Goal: Information Seeking & Learning: Check status

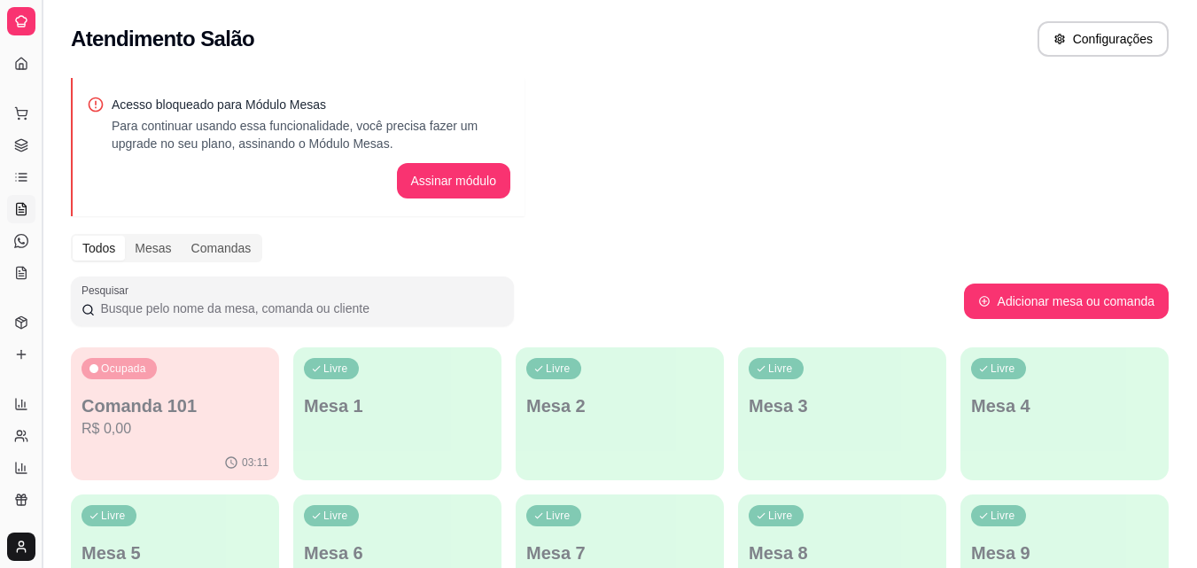
click at [41, 89] on button "Toggle Sidebar" at bounding box center [42, 284] width 14 height 568
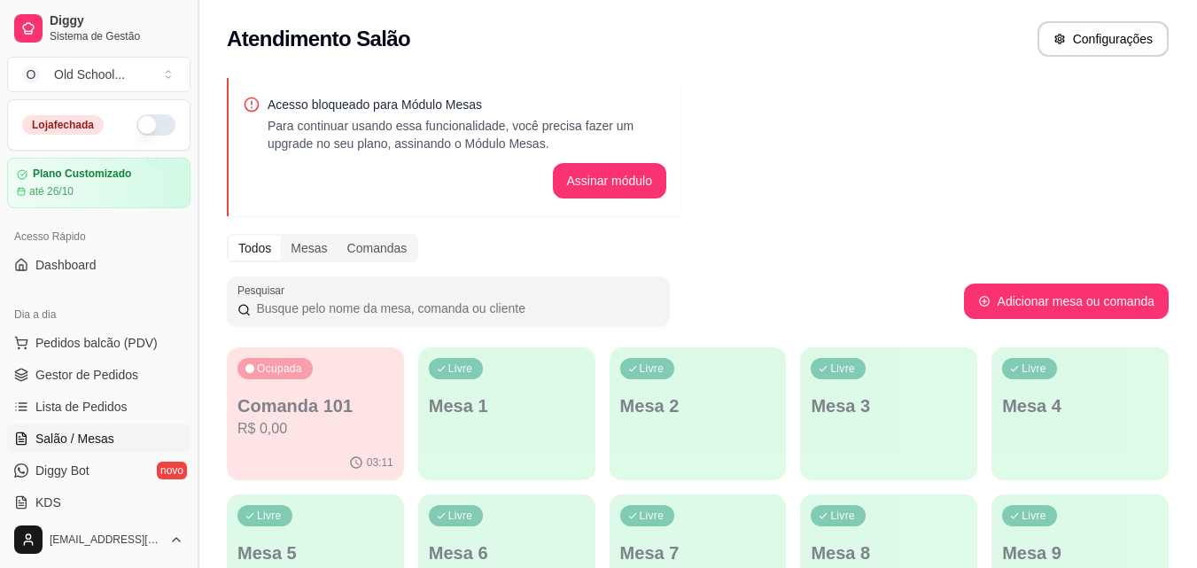
click at [41, 89] on div "Diggy Sistema de Gestão O Old School ... Loja fechada Plano Customizado até 26/…" at bounding box center [99, 284] width 198 height 568
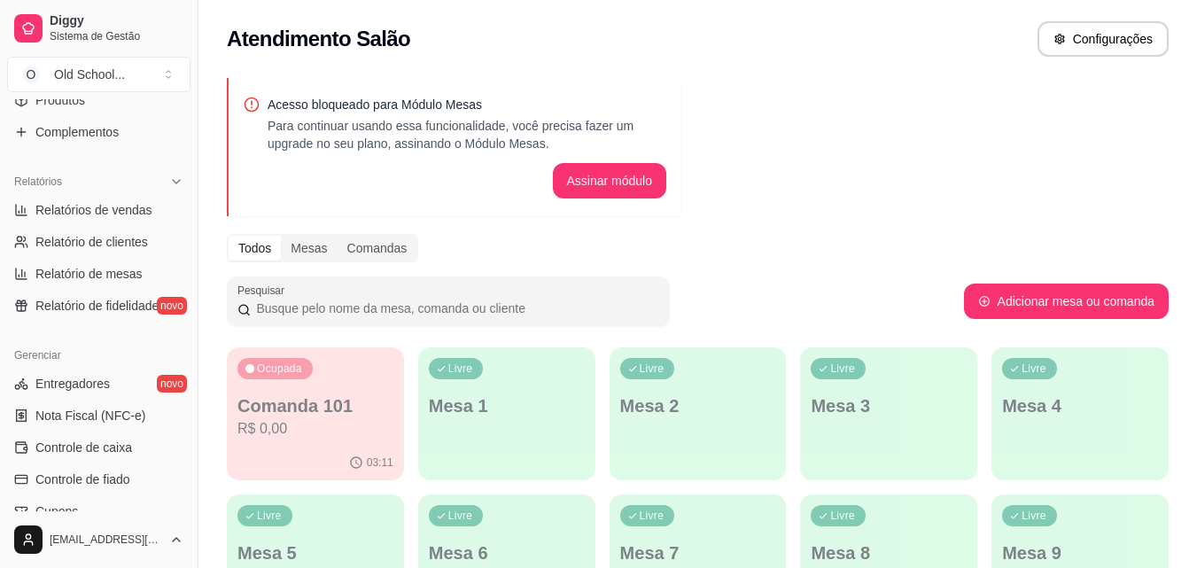
scroll to position [488, 0]
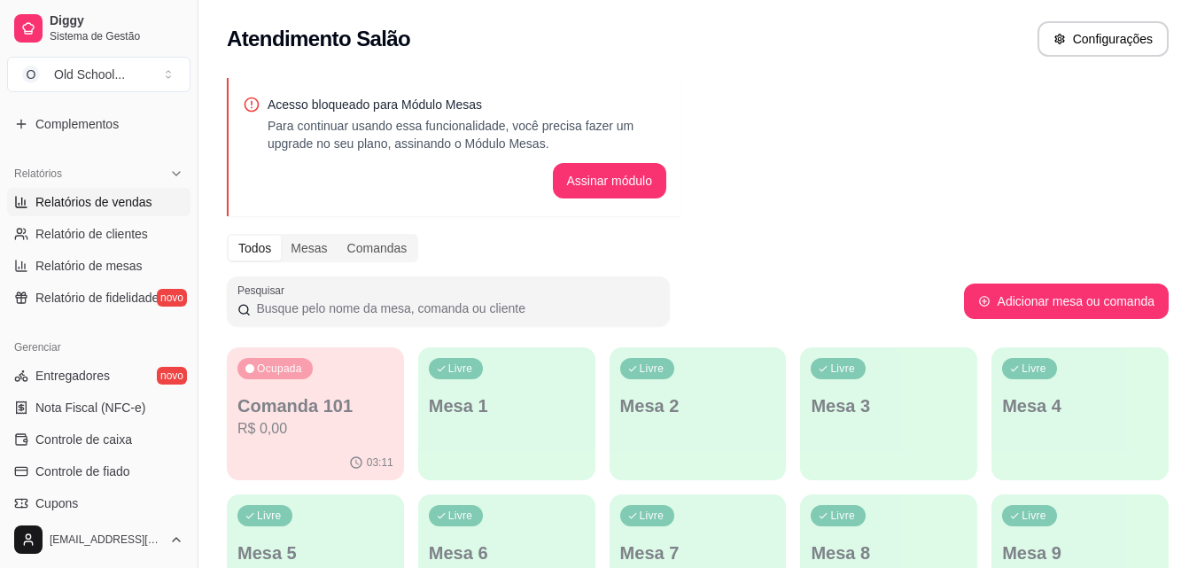
click at [118, 211] on link "Relatórios de vendas" at bounding box center [98, 202] width 183 height 28
select select "ALL"
select select "0"
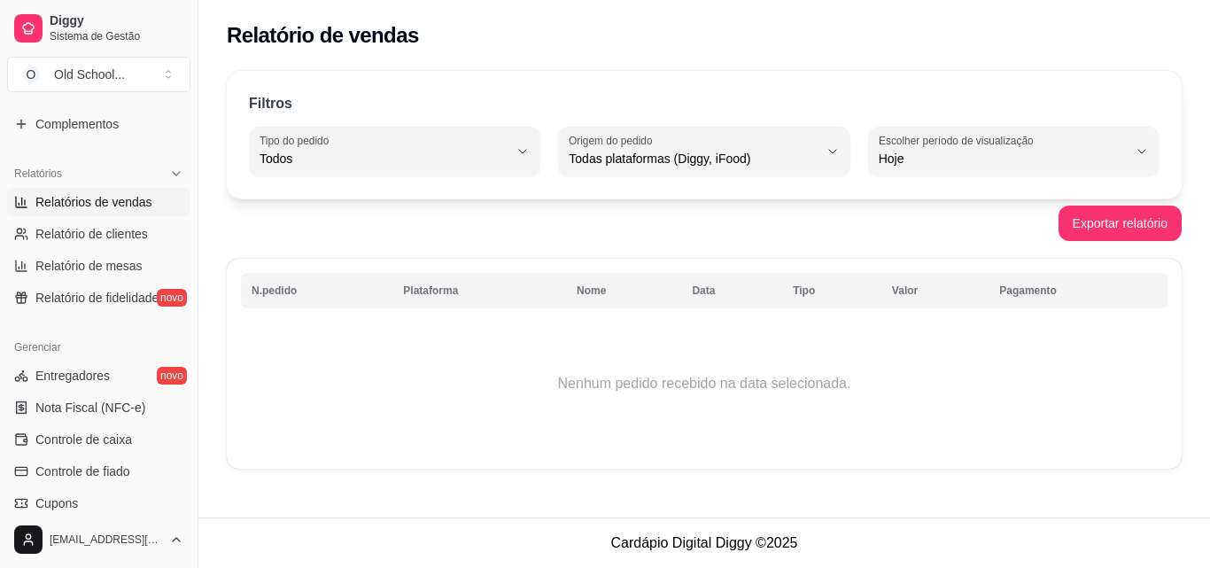
click at [114, 198] on span "Relatórios de vendas" at bounding box center [93, 202] width 117 height 18
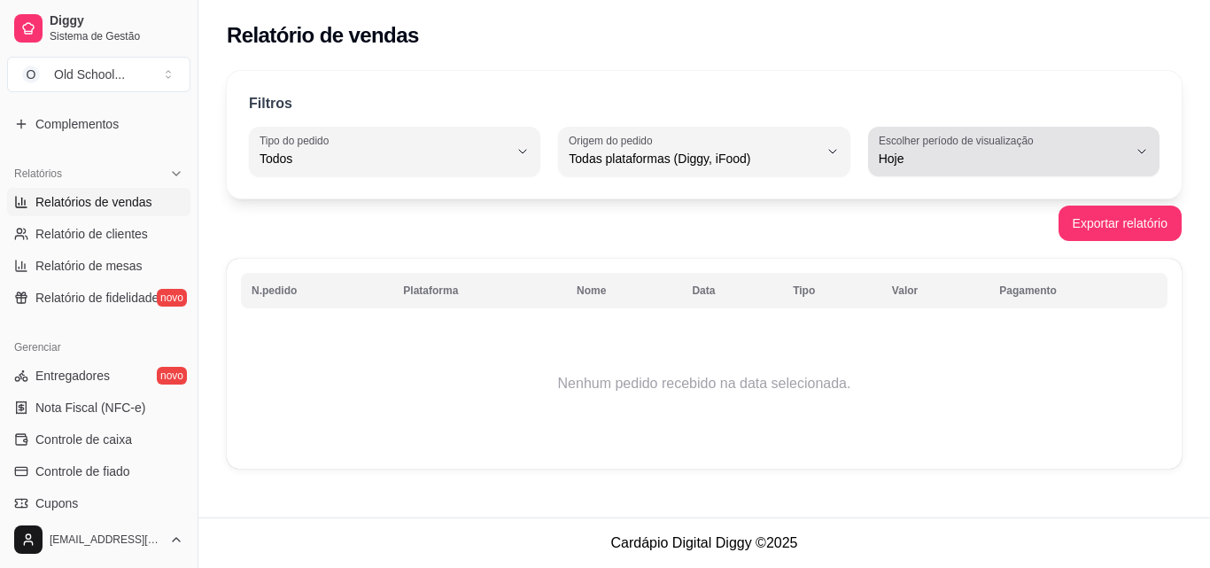
click at [924, 168] on div "Hoje" at bounding box center [1003, 151] width 249 height 35
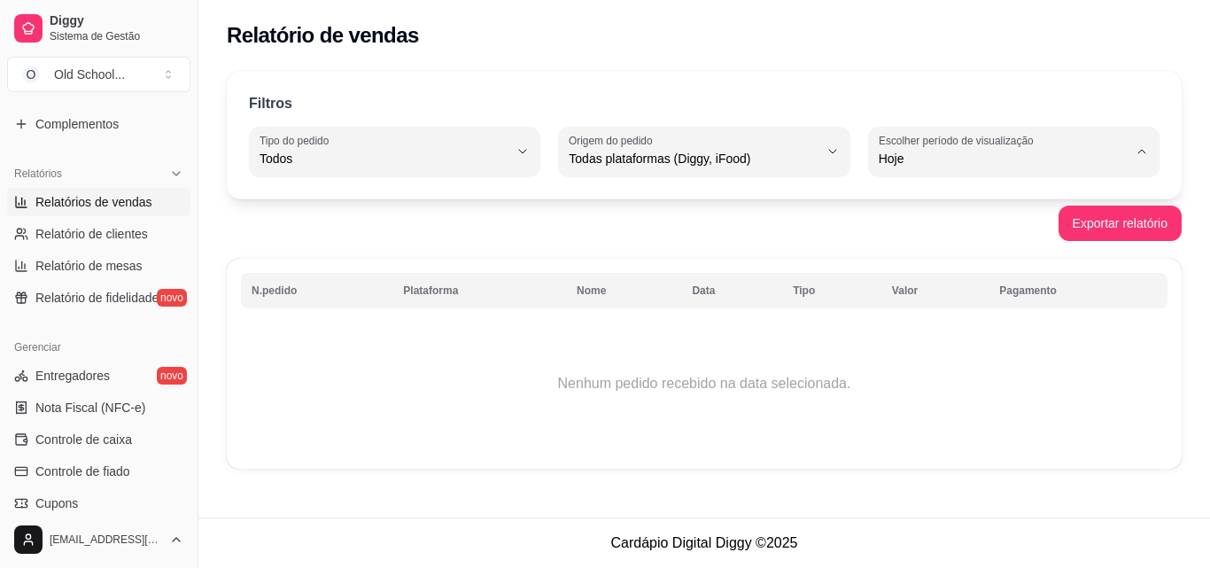
click at [931, 377] on span "Customizado" at bounding box center [1006, 374] width 236 height 17
type input "-1"
select select "-1"
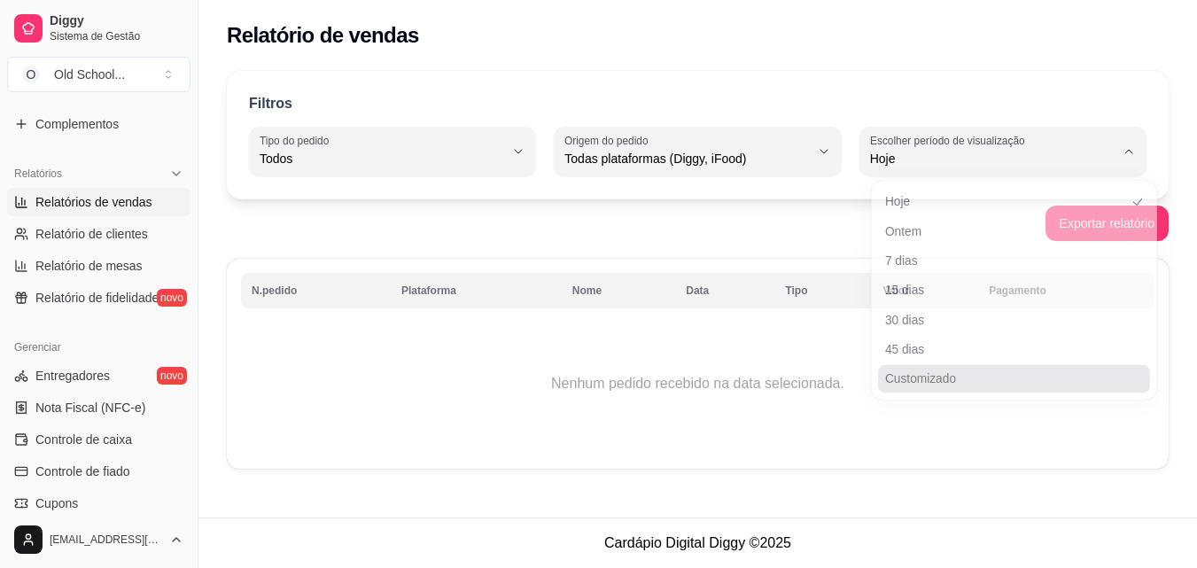
scroll to position [17, 0]
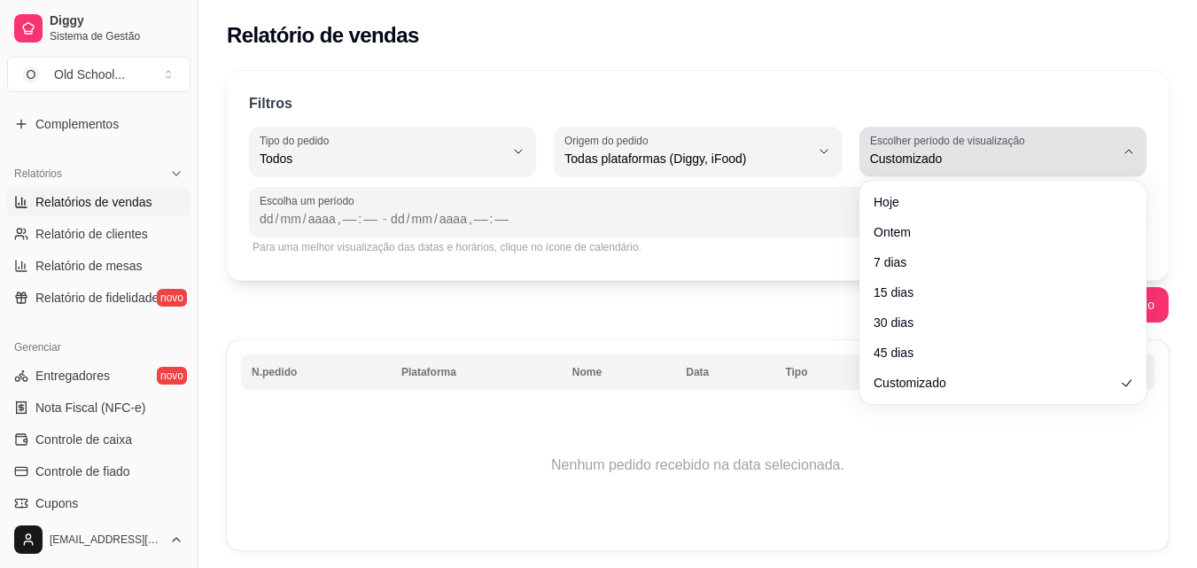
click at [920, 145] on label "Escolher período de visualização" at bounding box center [950, 140] width 160 height 15
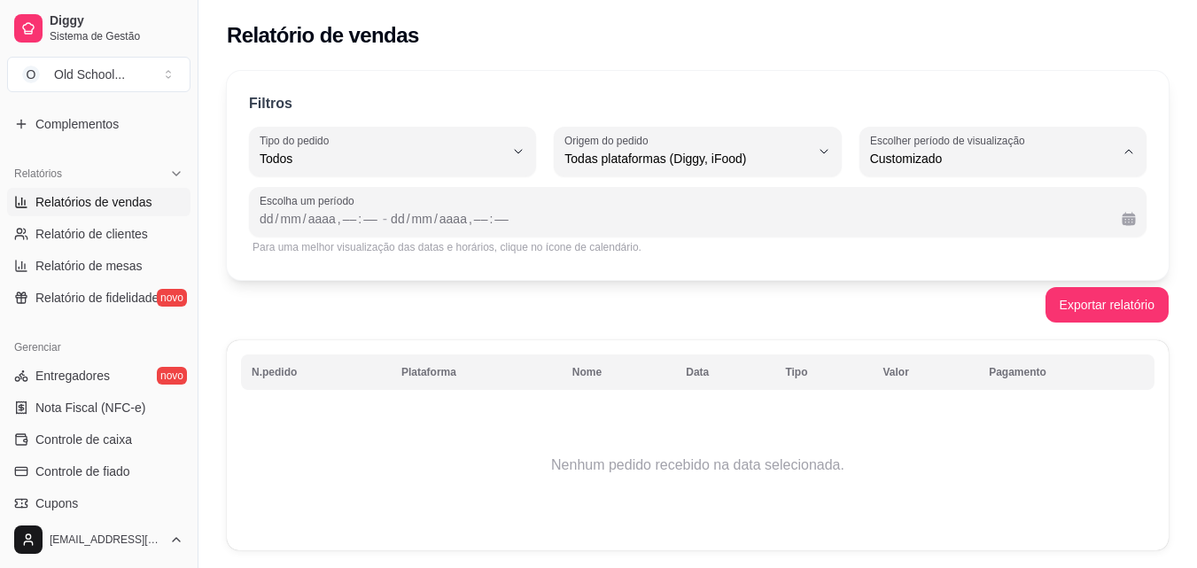
click at [907, 226] on span "Ontem" at bounding box center [993, 229] width 231 height 17
type input "1"
select select "1"
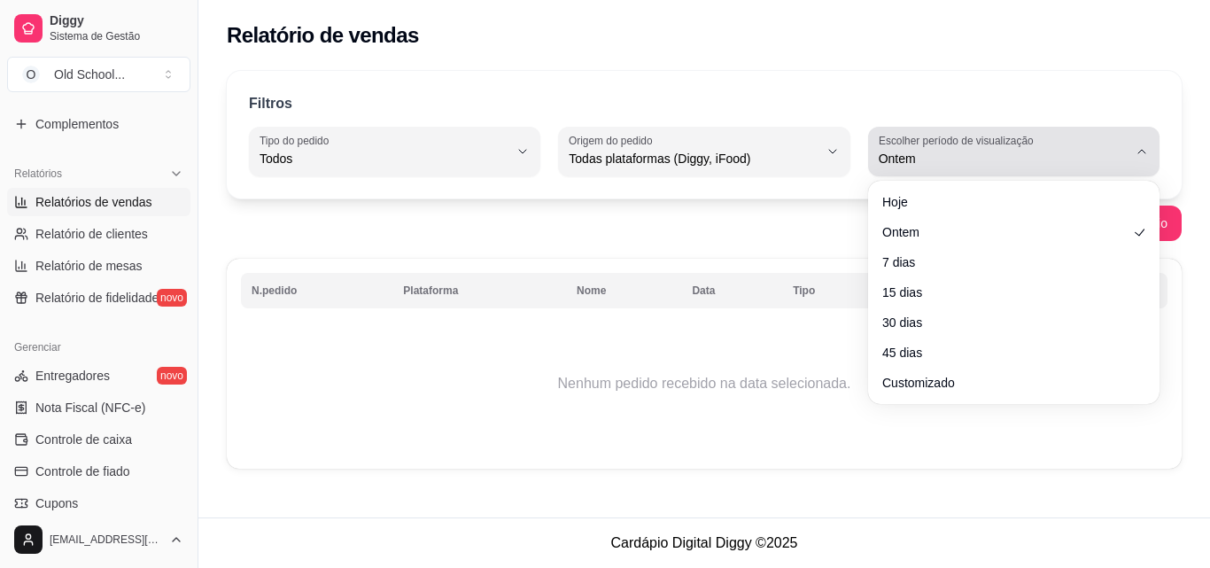
click at [888, 171] on button "Escolher período de visualização Ontem" at bounding box center [1013, 152] width 291 height 50
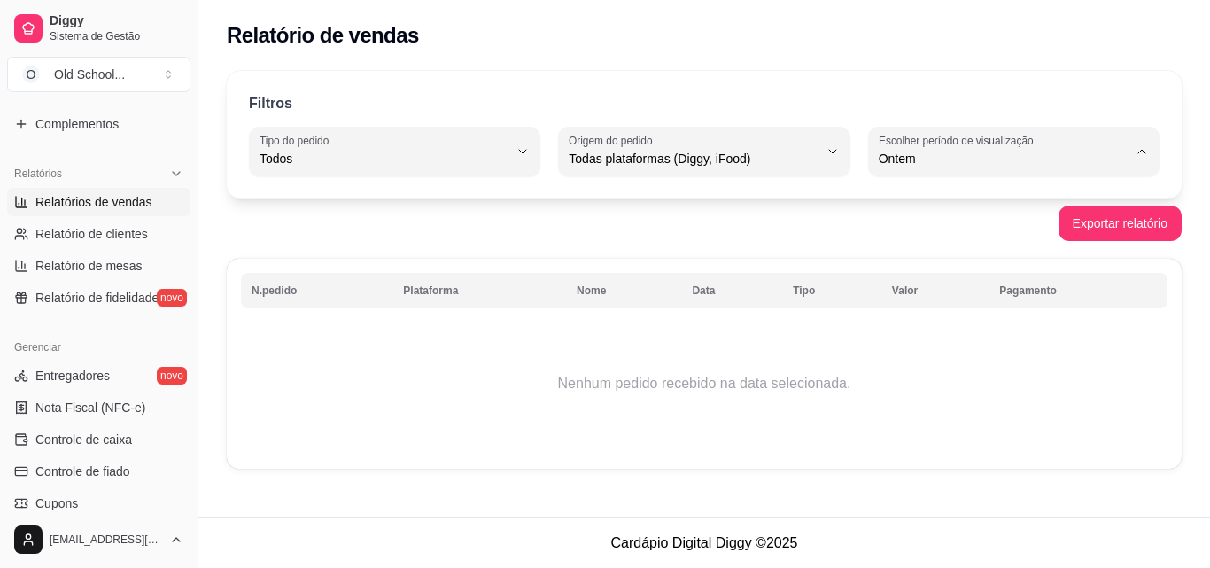
click at [930, 360] on li "45 dias" at bounding box center [1014, 345] width 267 height 27
type input "45"
select select "45"
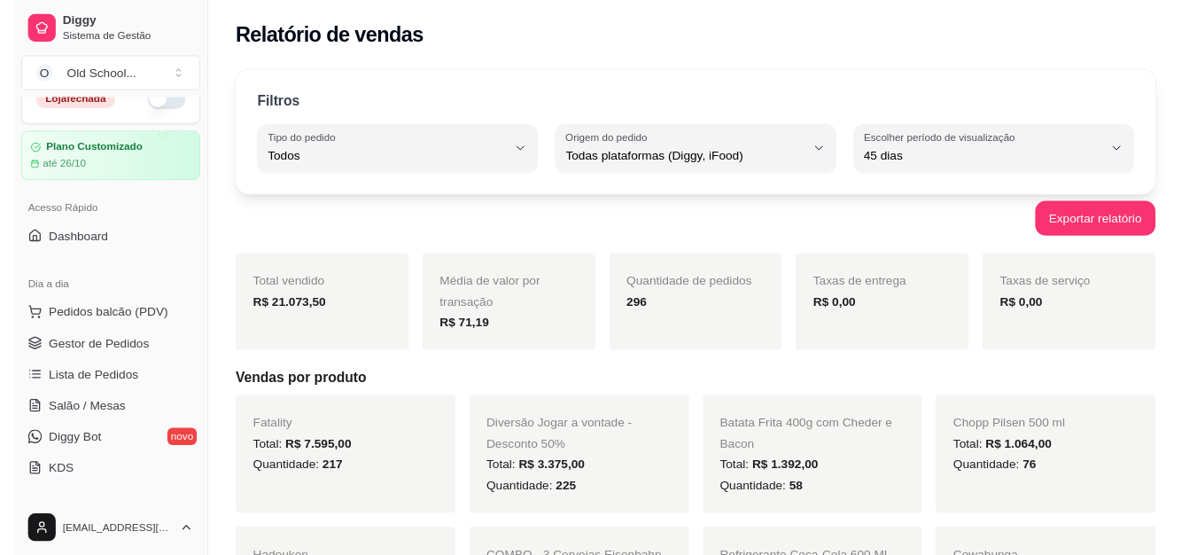
scroll to position [11, 0]
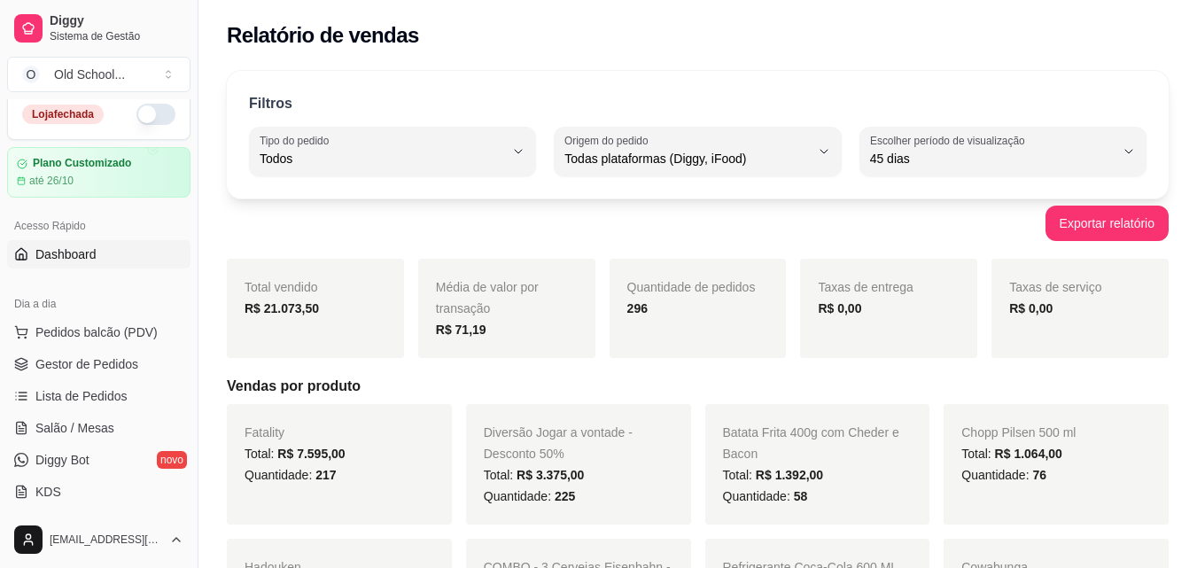
click at [69, 252] on span "Dashboard" at bounding box center [65, 254] width 61 height 18
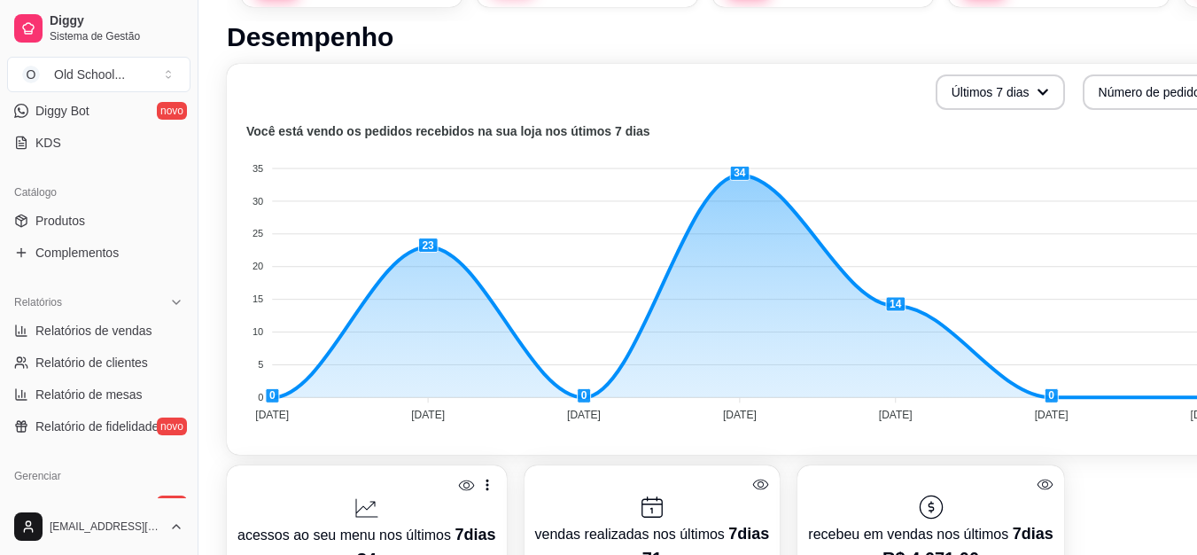
scroll to position [368, 0]
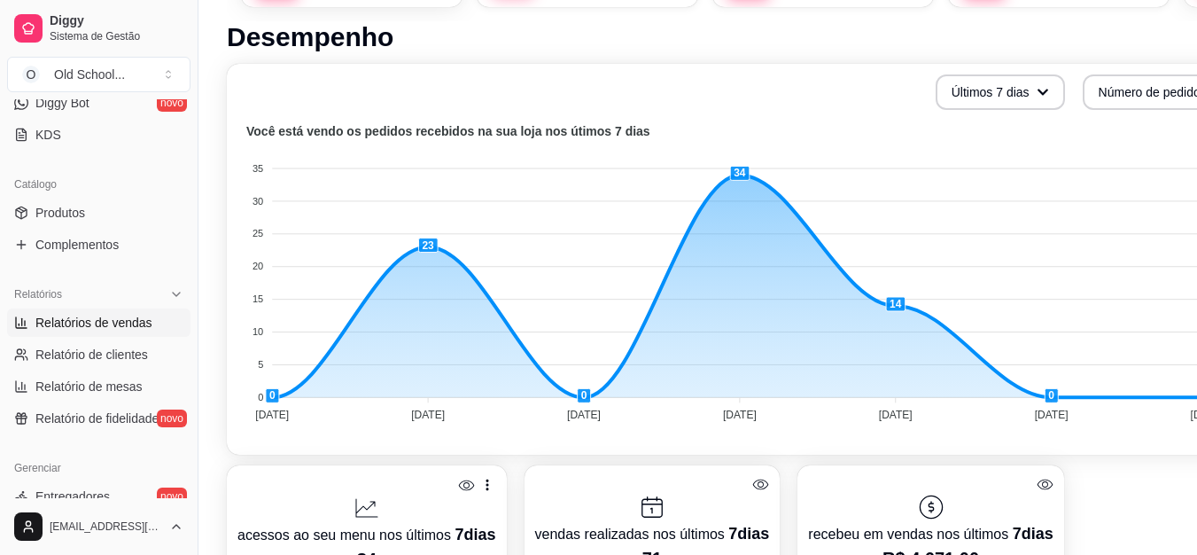
click at [90, 310] on link "Relatórios de vendas" at bounding box center [98, 322] width 183 height 28
select select "ALL"
select select "0"
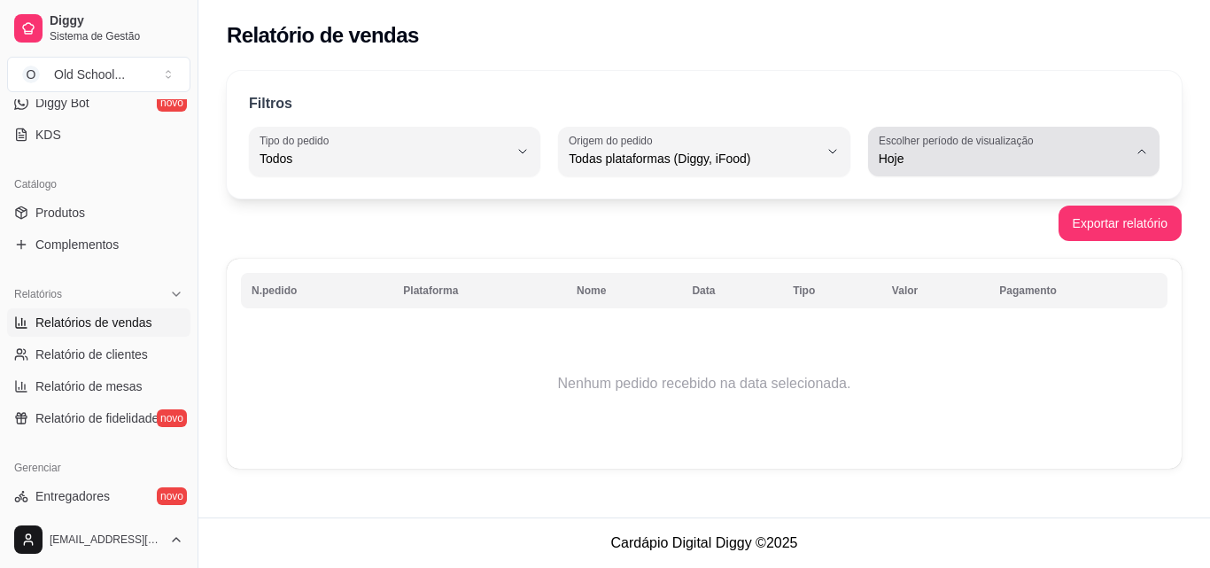
click at [962, 174] on button "Escolher período de visualização Hoje" at bounding box center [1013, 152] width 291 height 50
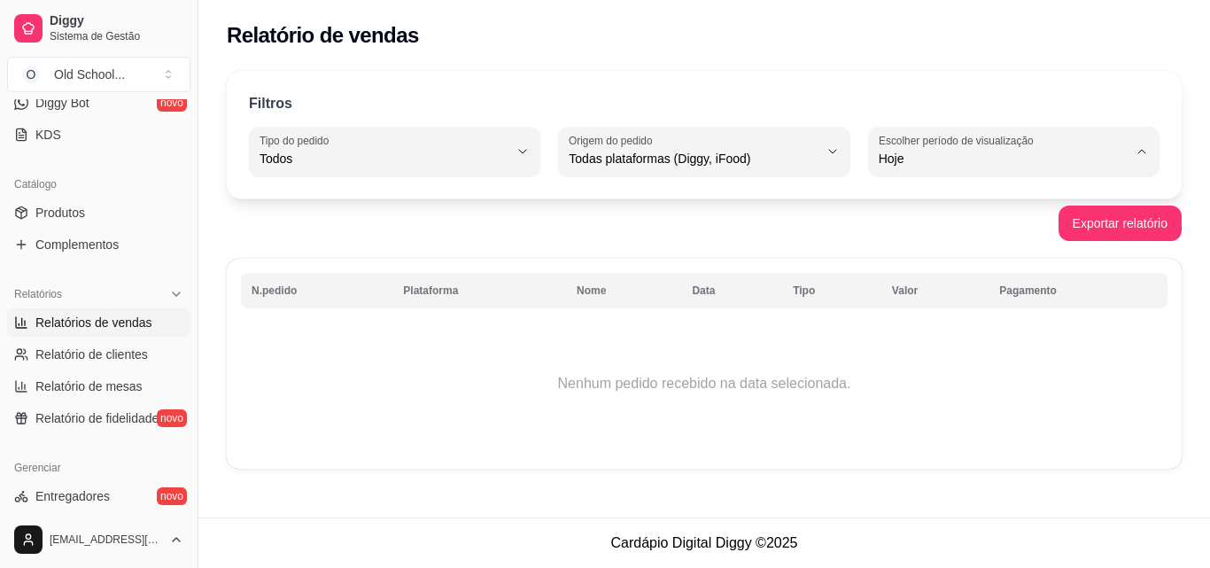
click at [949, 383] on span "Customizado" at bounding box center [1006, 374] width 236 height 17
type input "-1"
select select "-1"
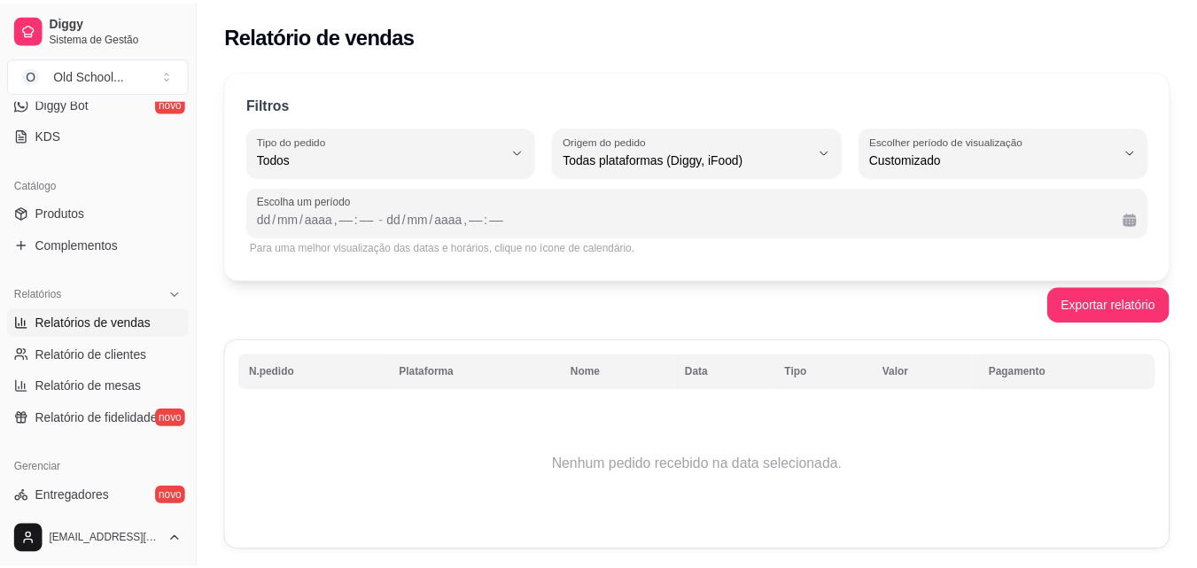
scroll to position [17, 0]
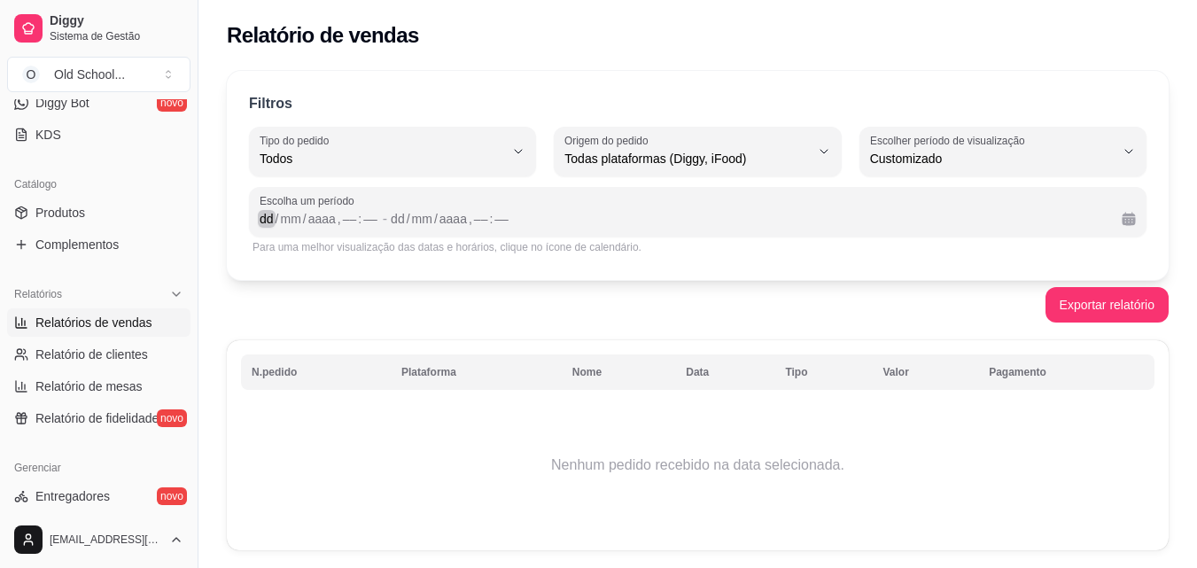
click at [262, 225] on div "dd" at bounding box center [267, 219] width 18 height 18
click at [394, 223] on div "dd" at bounding box center [391, 219] width 18 height 18
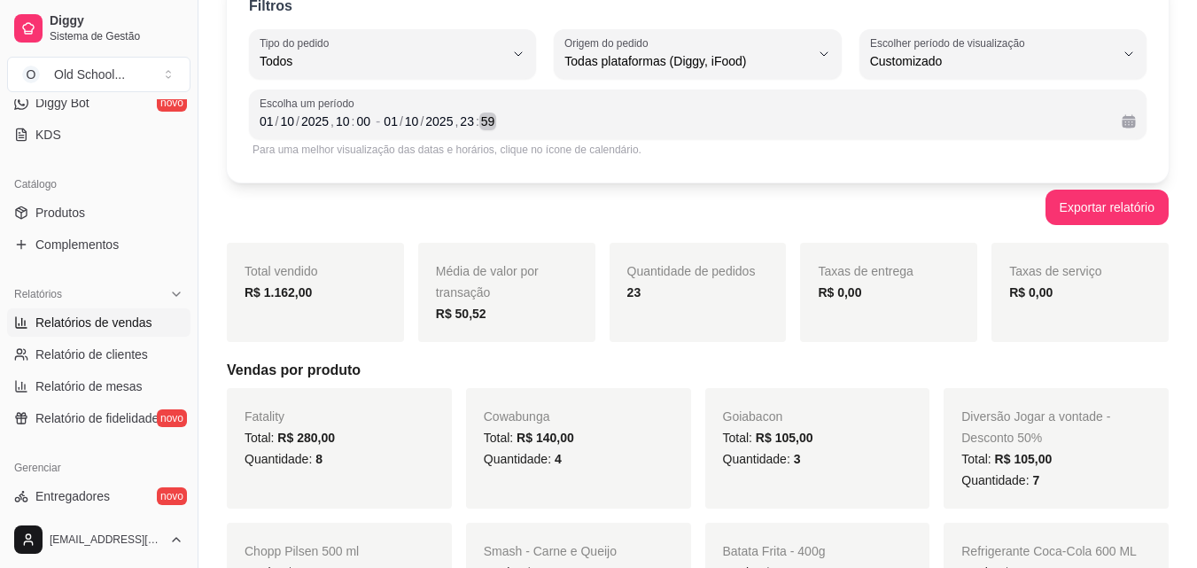
scroll to position [15, 0]
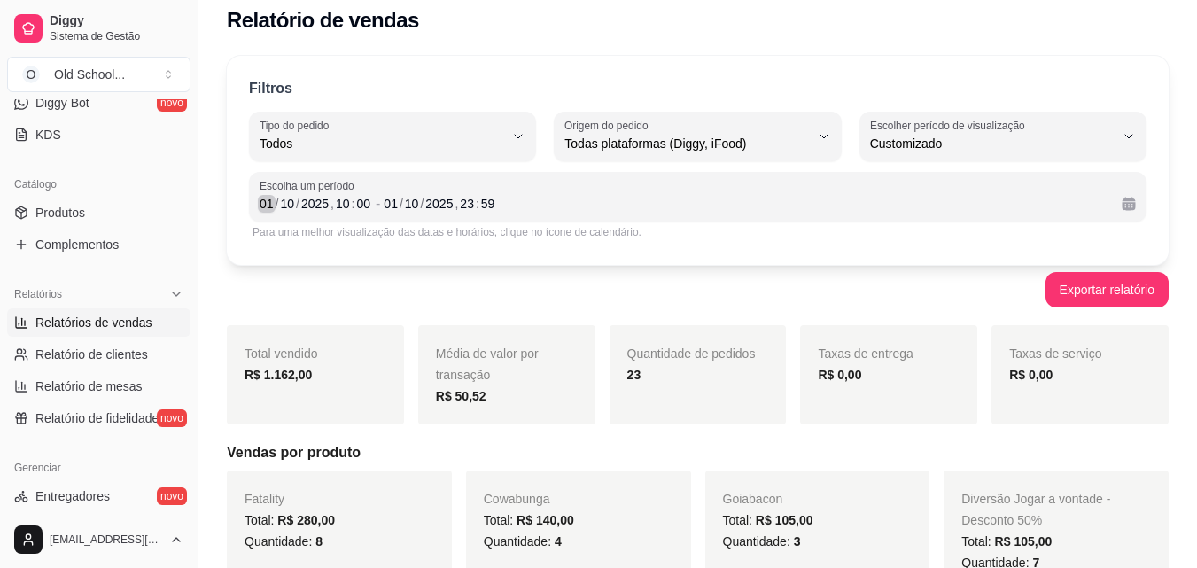
click at [272, 202] on div "01" at bounding box center [267, 204] width 18 height 18
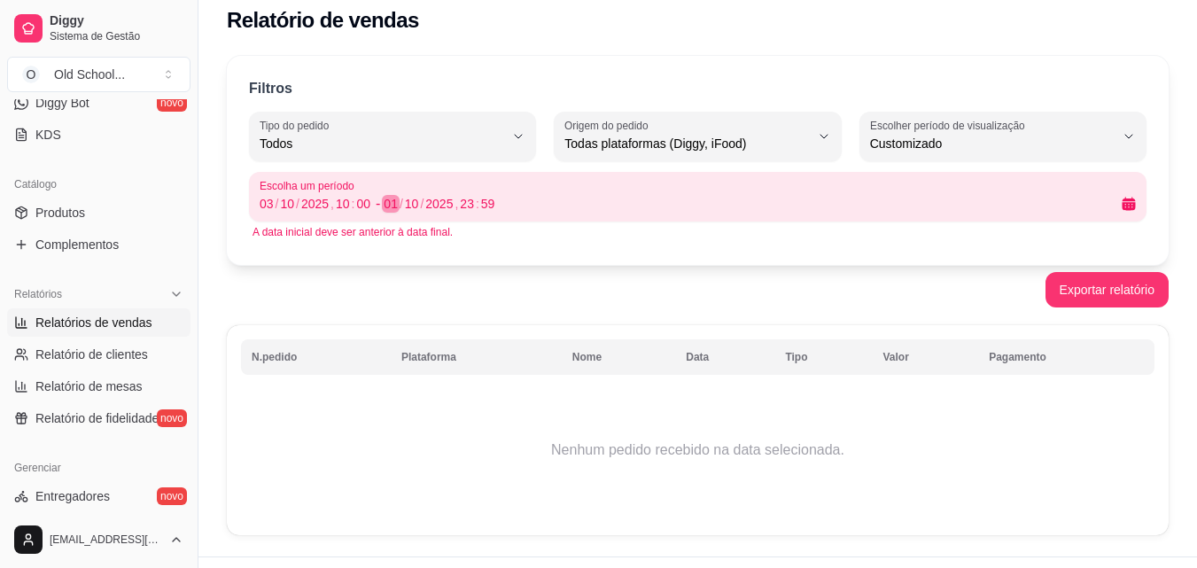
click at [392, 208] on div "01" at bounding box center [391, 204] width 18 height 18
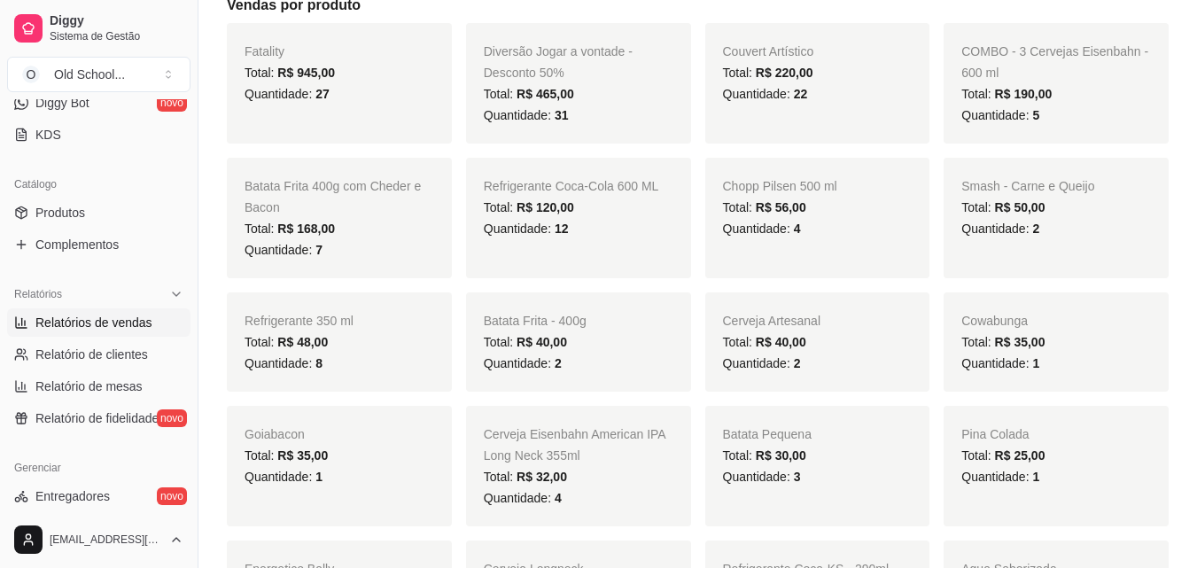
scroll to position [210, 0]
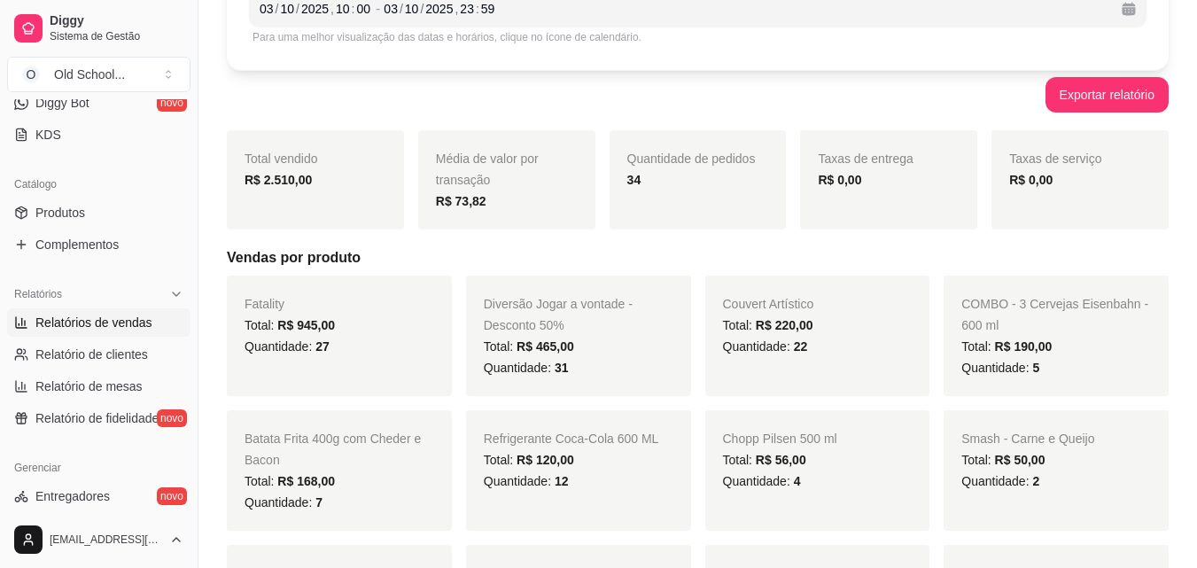
drag, startPoint x: 1196, startPoint y: 165, endPoint x: 1198, endPoint y: 151, distance: 13.4
click at [1196, 151] on html "Diggy Sistema de Gestão O Old School ... Loja fechada Plano Customizado até 26/…" at bounding box center [598, 74] width 1197 height 568
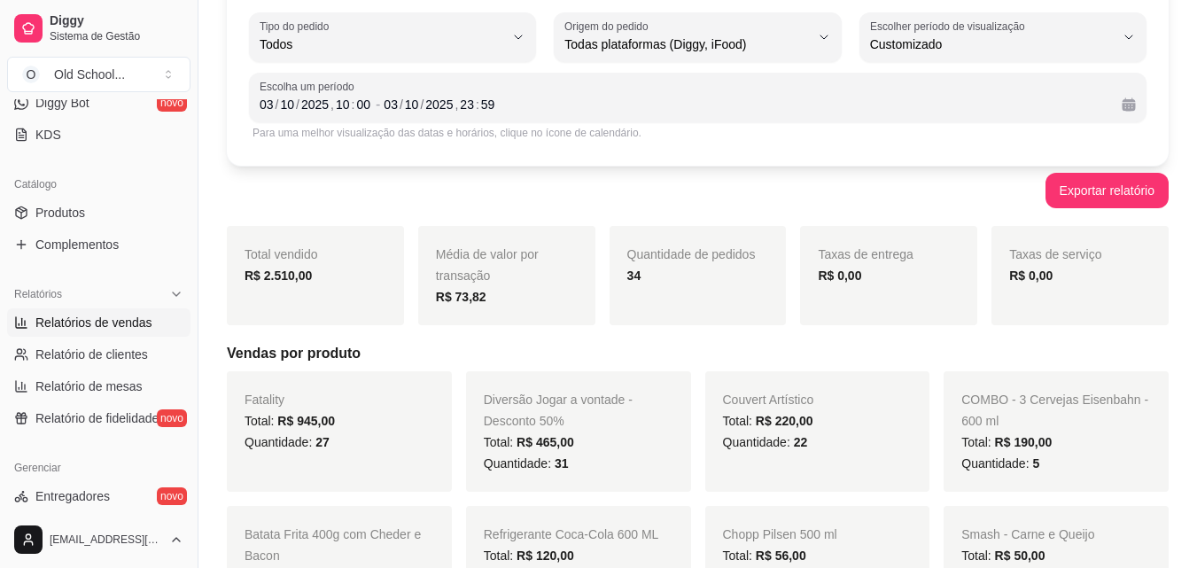
scroll to position [110, 0]
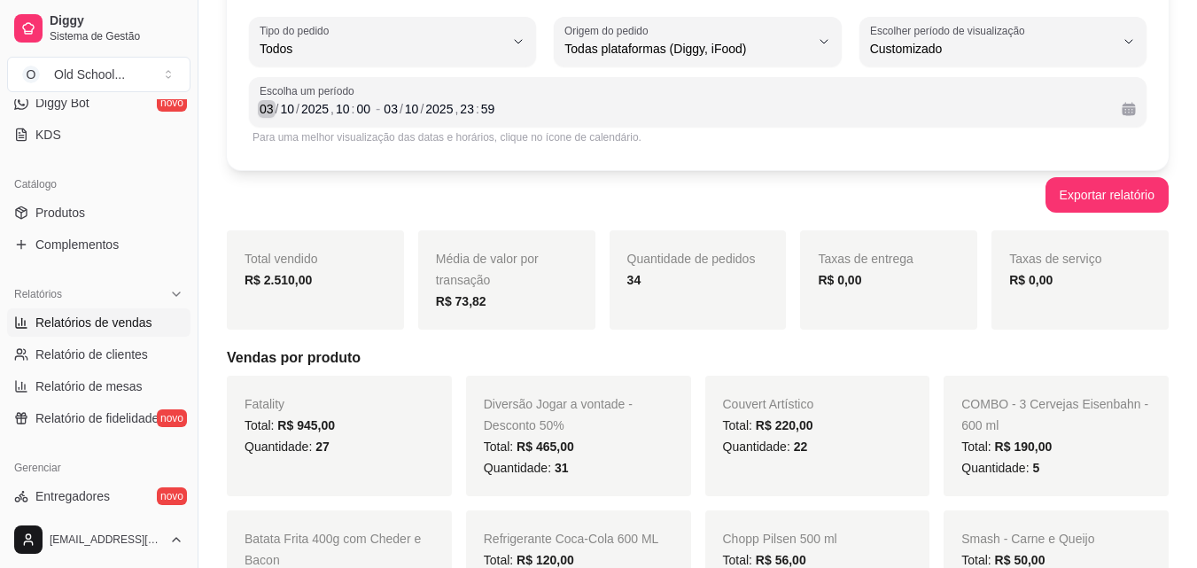
click at [263, 108] on div "03" at bounding box center [267, 109] width 18 height 18
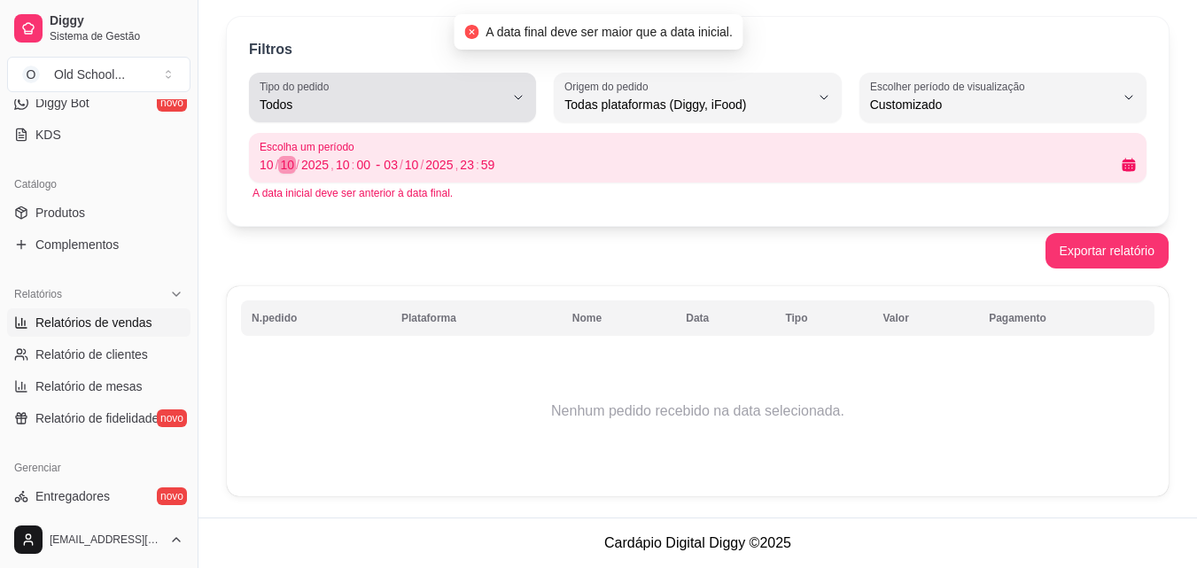
scroll to position [54, 0]
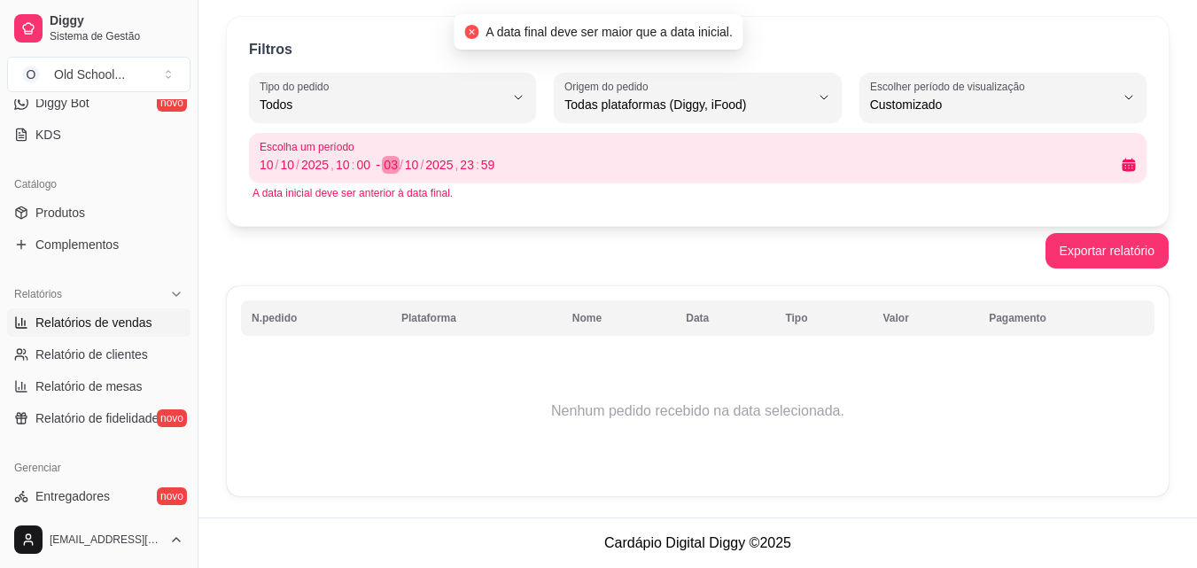
click at [390, 167] on div "03" at bounding box center [391, 165] width 18 height 18
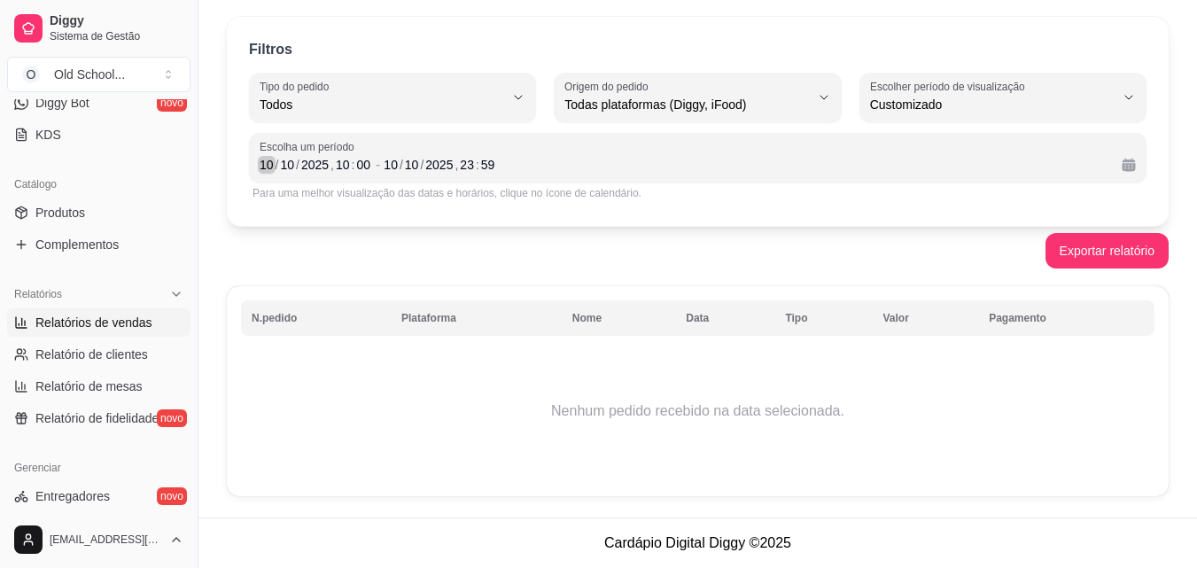
click at [268, 169] on div "10" at bounding box center [267, 165] width 18 height 18
click at [398, 166] on div "/" at bounding box center [401, 165] width 7 height 18
click at [272, 163] on div "05" at bounding box center [267, 165] width 18 height 18
click at [267, 161] on div "05" at bounding box center [267, 165] width 18 height 18
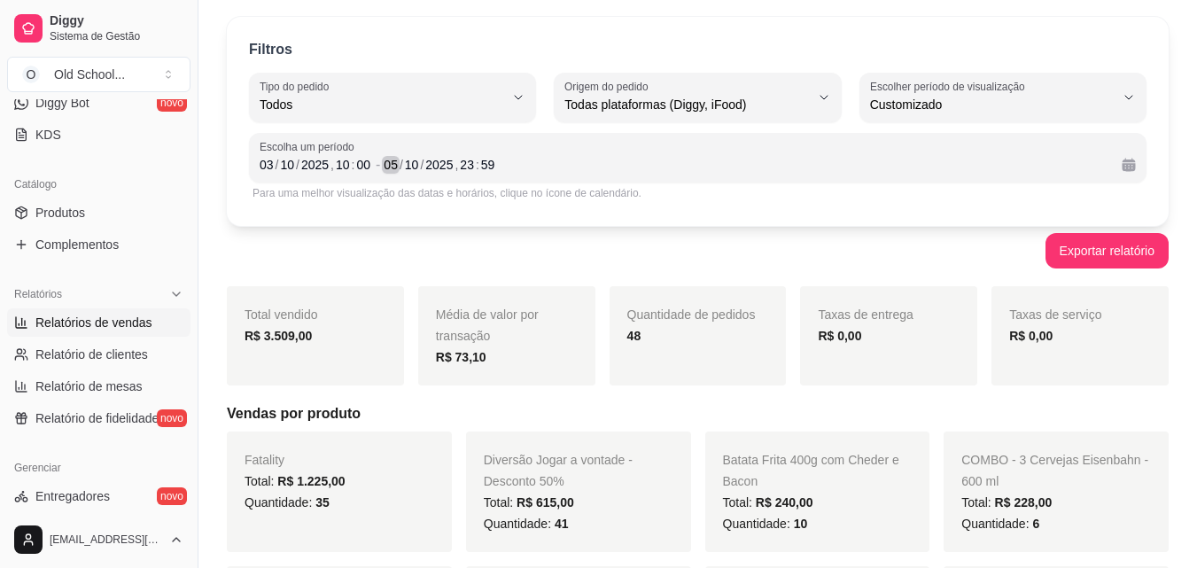
click at [394, 164] on div "05" at bounding box center [391, 165] width 18 height 18
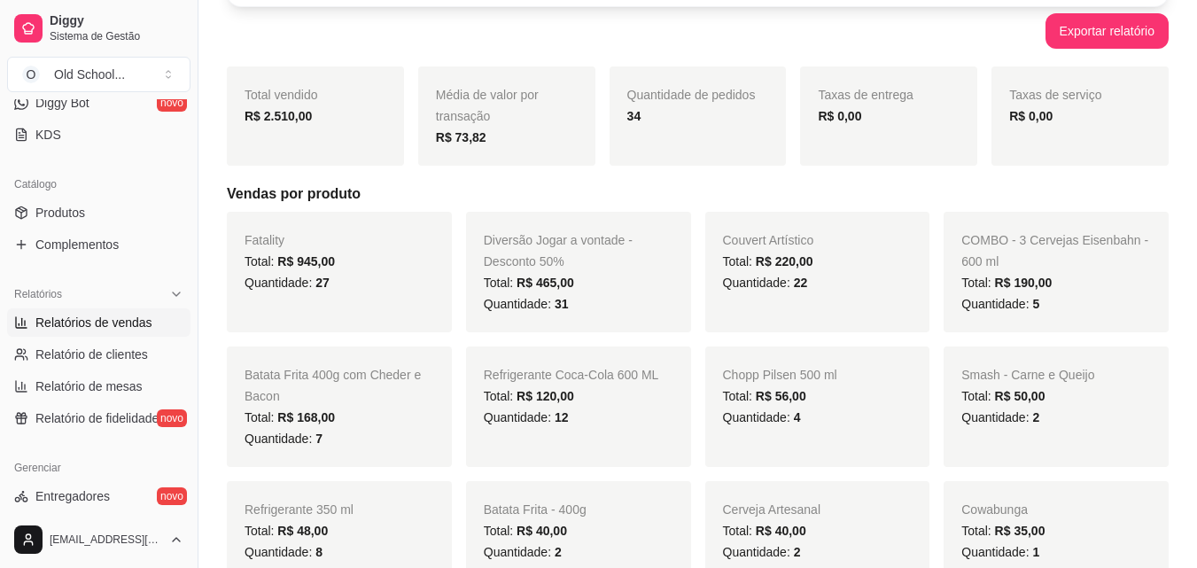
scroll to position [0, 0]
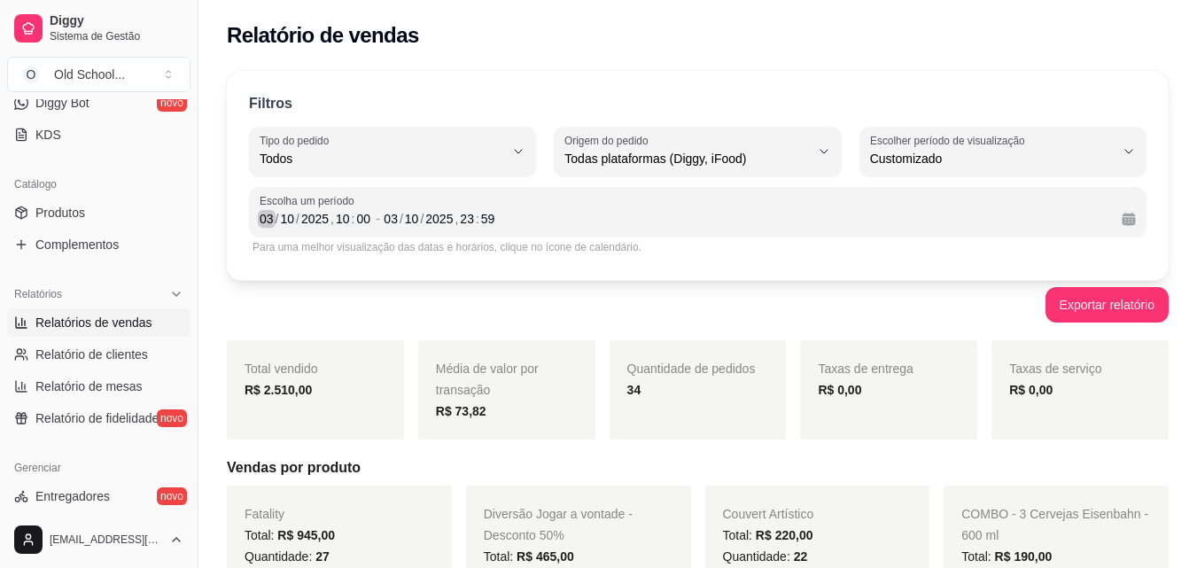
click at [263, 221] on div "03" at bounding box center [267, 219] width 18 height 18
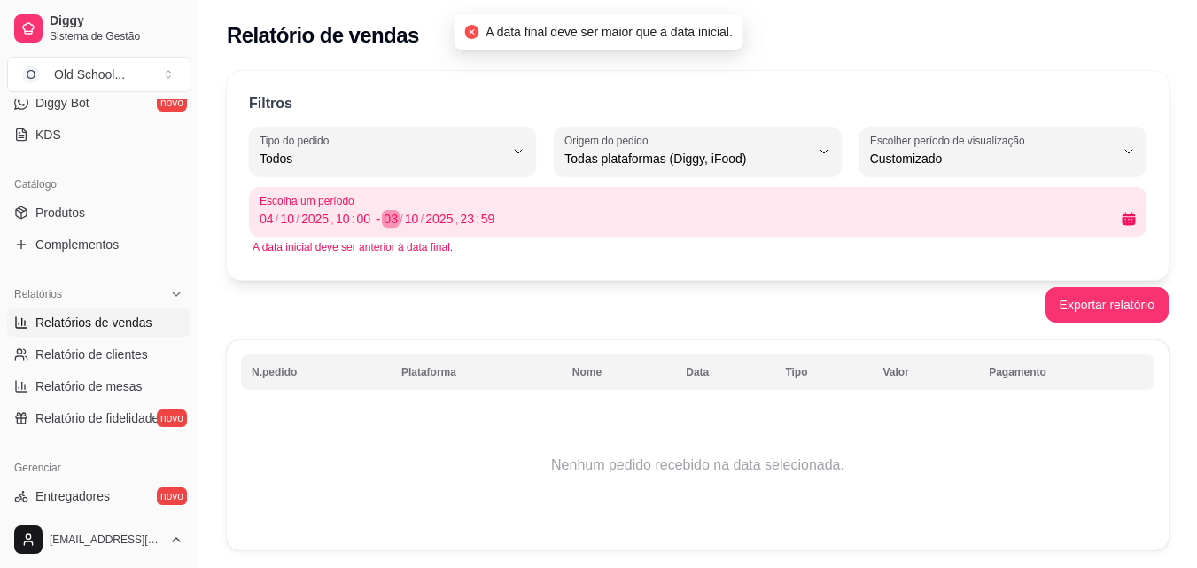
click at [392, 218] on div "03" at bounding box center [391, 219] width 18 height 18
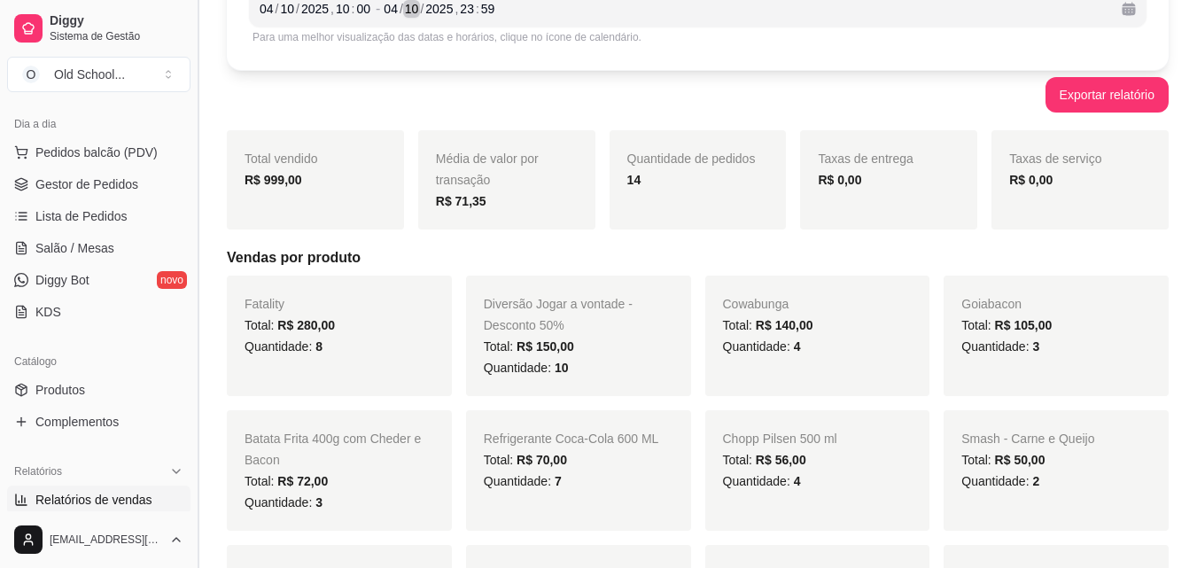
scroll to position [188, 0]
click at [191, 226] on button "Toggle Sidebar" at bounding box center [197, 284] width 14 height 568
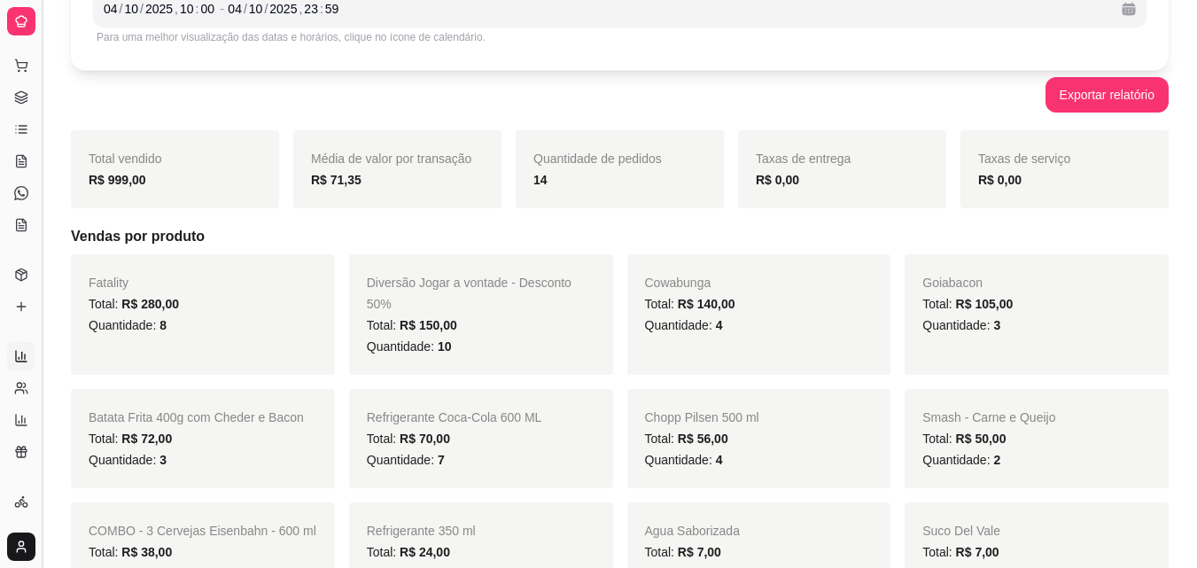
scroll to position [43, 0]
click at [42, 111] on button "Toggle Sidebar" at bounding box center [42, 284] width 14 height 568
click at [42, 111] on div "Dia a dia Pedidos balcão (PDV) Gestor de Pedidos Lista de Pedidos Salão / Mesas…" at bounding box center [21, 150] width 42 height 202
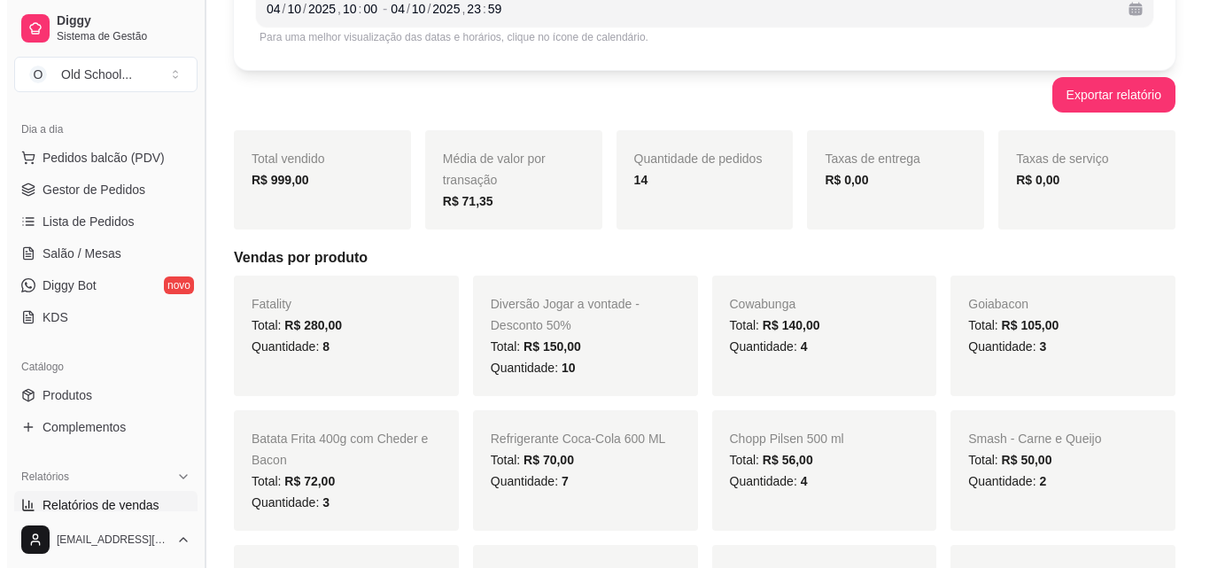
scroll to position [188, 0]
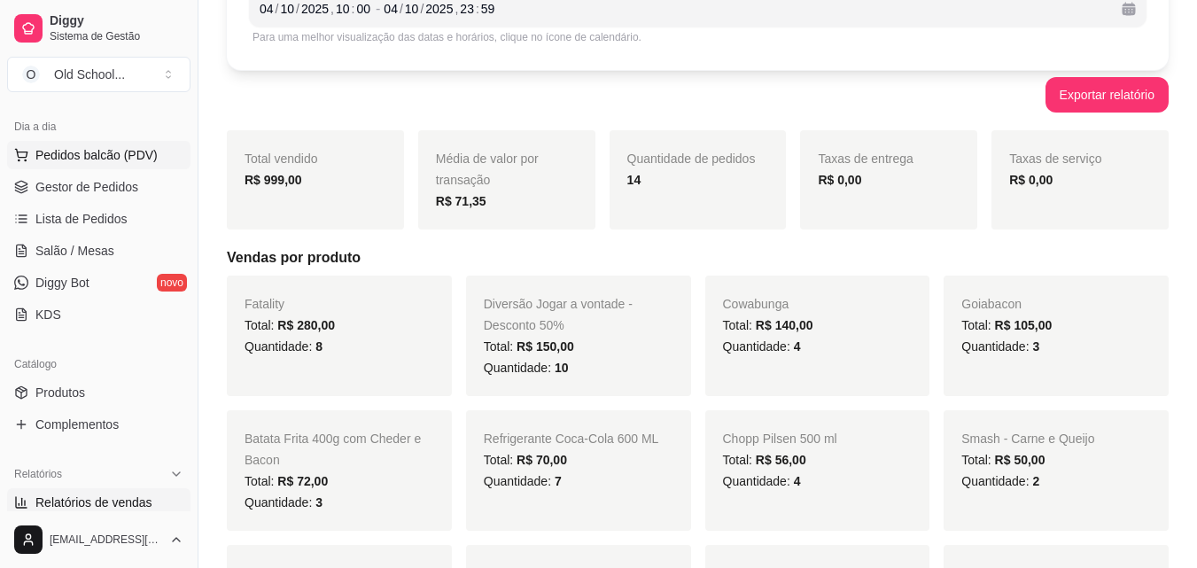
click at [85, 151] on span "Pedidos balcão (PDV)" at bounding box center [96, 155] width 122 height 18
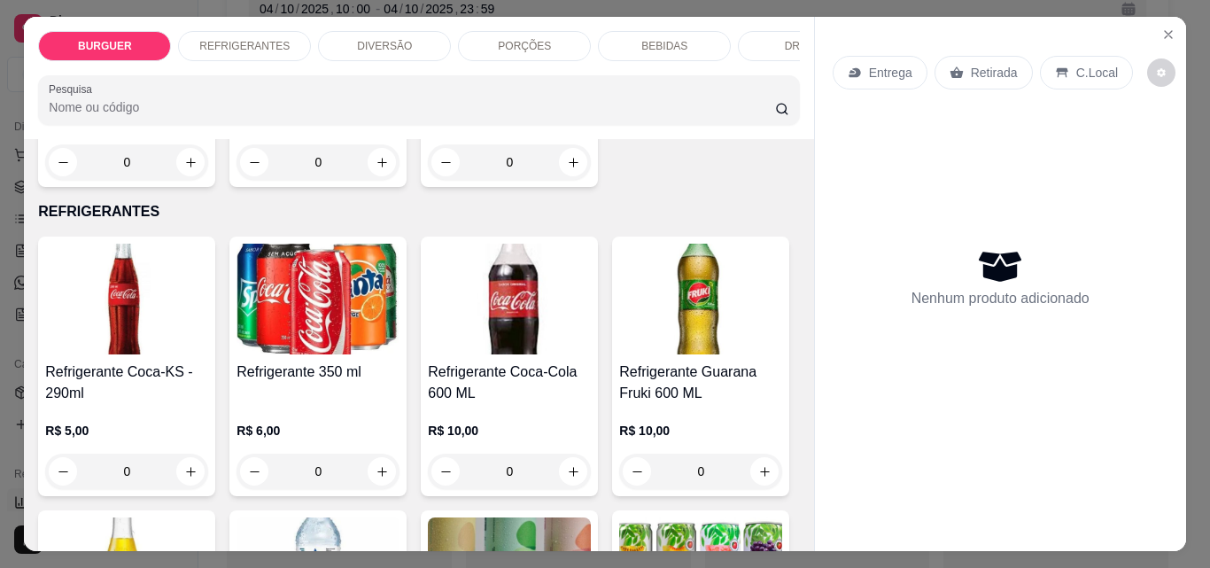
scroll to position [463, 0]
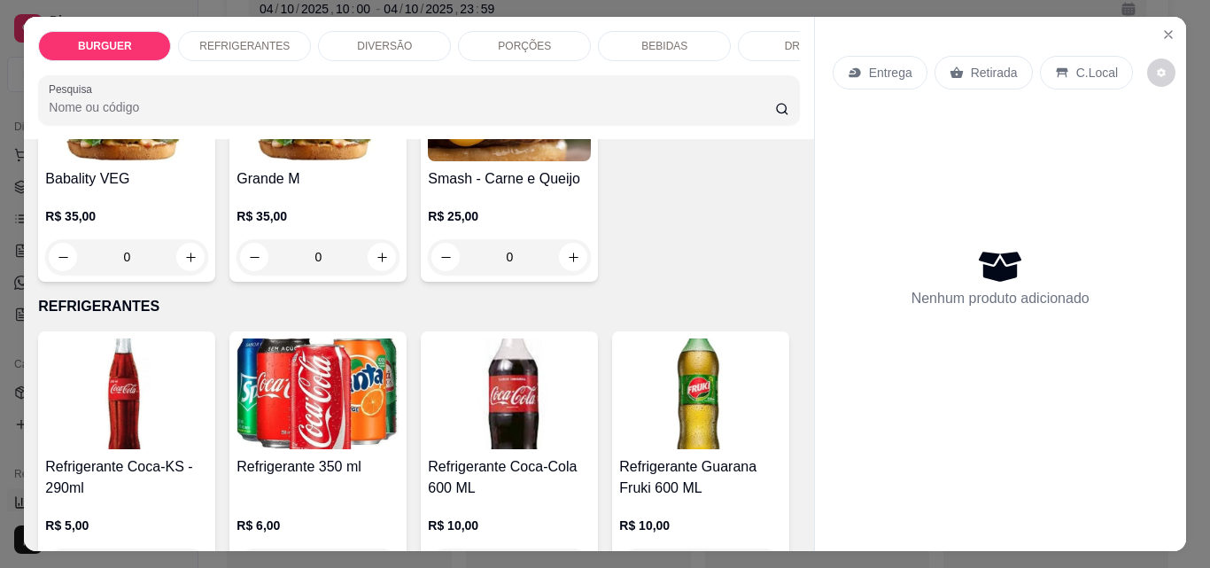
click at [510, 39] on p "PORÇÕES" at bounding box center [524, 46] width 53 height 14
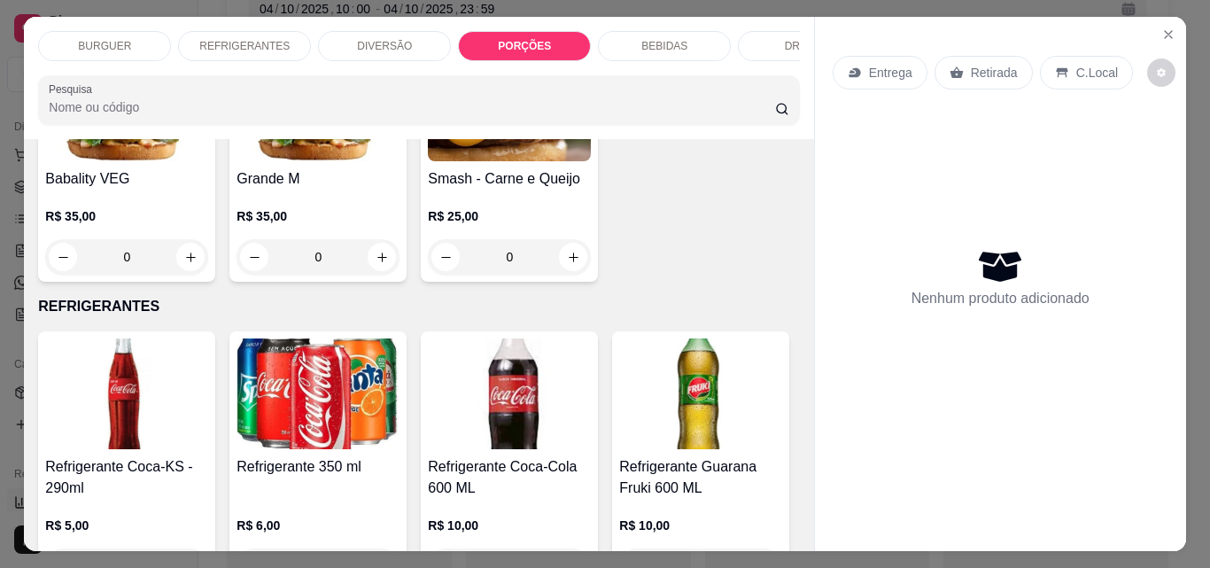
scroll to position [46, 0]
